Goal: Check status: Check status

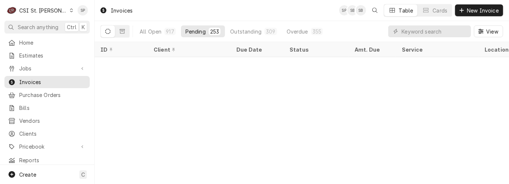
scroll to position [2646, 0]
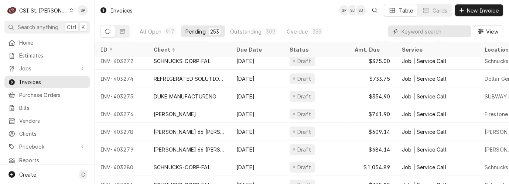
click at [434, 33] on input "Dynamic Content Wrapper" at bounding box center [434, 31] width 66 height 12
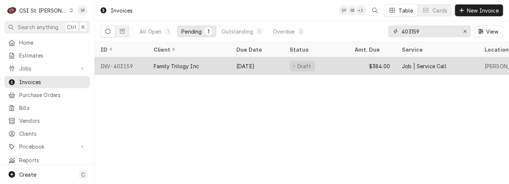
type input "403159"
click at [127, 65] on div "INV-403159" at bounding box center [121, 66] width 53 height 18
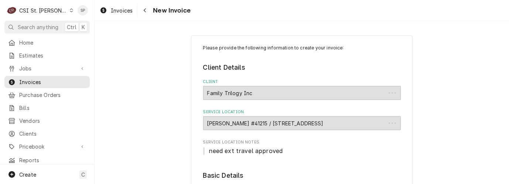
type textarea "x"
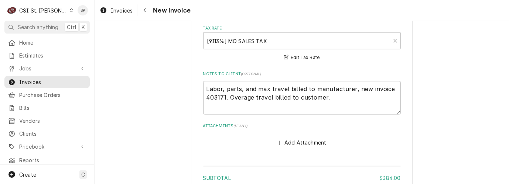
scroll to position [1149, 0]
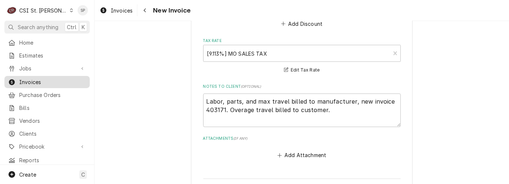
click at [61, 83] on div "Invoices" at bounding box center [47, 82] width 82 height 9
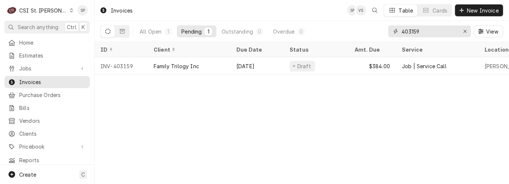
click at [439, 33] on input "403159" at bounding box center [428, 31] width 55 height 12
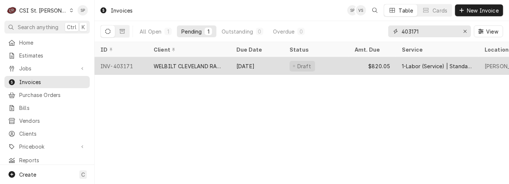
type input "403171"
click at [113, 66] on div "INV-403171" at bounding box center [121, 66] width 53 height 18
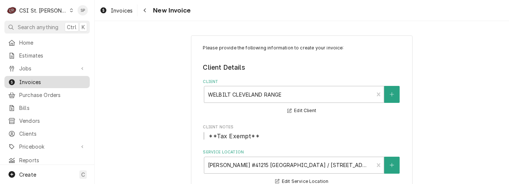
click at [31, 80] on span "Invoices" at bounding box center [52, 82] width 67 height 8
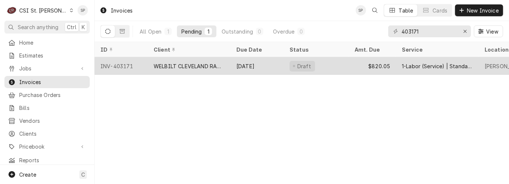
click at [105, 63] on div "INV-403171" at bounding box center [121, 66] width 53 height 18
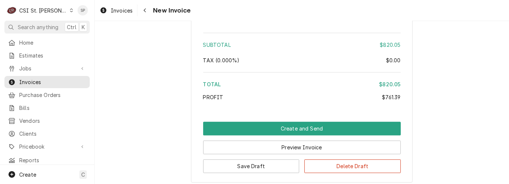
scroll to position [1763, 0]
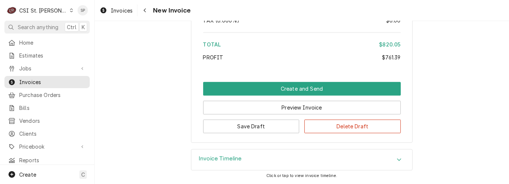
click at [217, 157] on h3 "Invoice Timeline" at bounding box center [220, 158] width 43 height 7
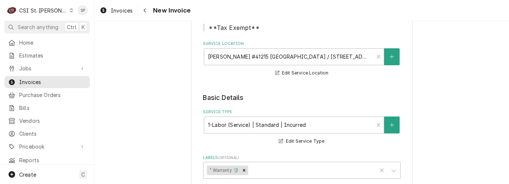
scroll to position [0, 0]
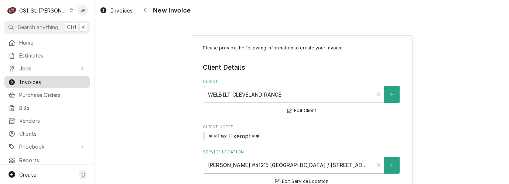
click at [26, 78] on span "Invoices" at bounding box center [52, 82] width 67 height 8
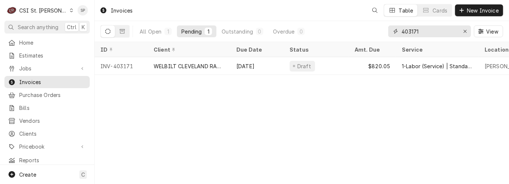
click at [425, 28] on input "403171" at bounding box center [428, 31] width 55 height 12
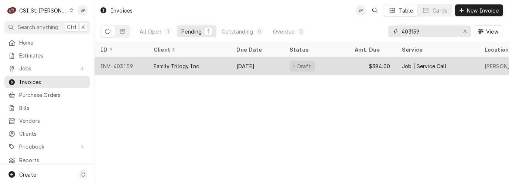
type input "403159"
click at [109, 61] on div "INV-403159" at bounding box center [121, 66] width 53 height 18
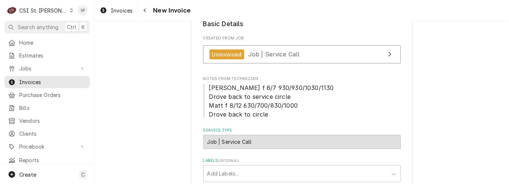
scroll to position [164, 0]
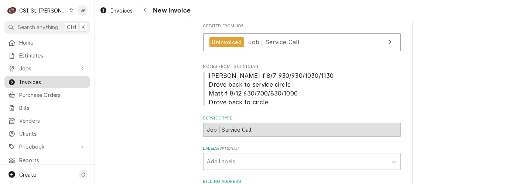
click at [46, 81] on span "Invoices" at bounding box center [52, 82] width 67 height 8
